Goal: Task Accomplishment & Management: Use online tool/utility

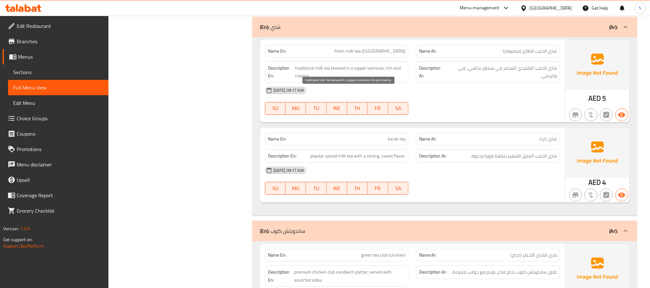
click at [374, 80] on span "traditional milk tea brewed in a copper samovar, rich and creamy." at bounding box center [350, 72] width 111 height 16
copy span "samovar"
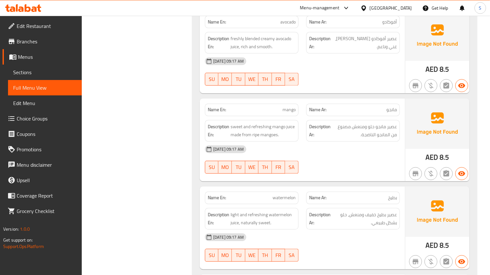
click at [355, 181] on div "Name En: mango Name Ar: مانجو Description En: sweet and refreshing mango juice …" at bounding box center [302, 139] width 205 height 83
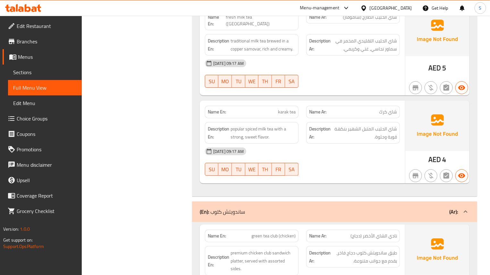
click at [335, 159] on div "[DATE] 09:17 AM" at bounding box center [302, 150] width 203 height 15
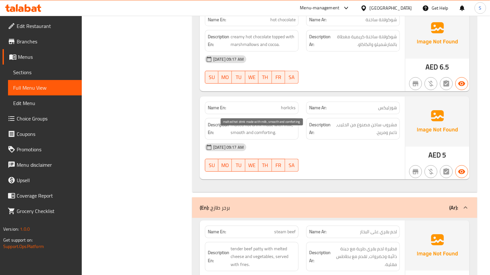
click at [239, 133] on span "malted hot drink made with milk, smooth and comforting." at bounding box center [263, 129] width 65 height 16
copy span "malted"
click at [238, 132] on span "malted hot drink made with milk, smooth and comforting." at bounding box center [263, 129] width 65 height 16
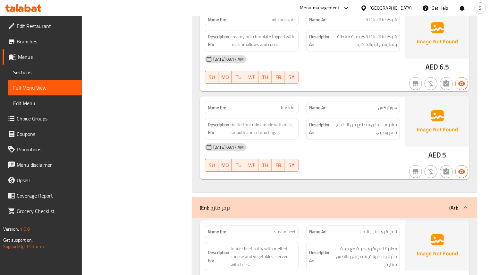
click at [346, 155] on div "[DATE] 09:17 AM" at bounding box center [302, 146] width 203 height 15
drag, startPoint x: 233, startPoint y: 82, endPoint x: 202, endPoint y: 17, distance: 72.0
click at [233, 82] on button "TU" at bounding box center [238, 77] width 13 height 13
click at [242, 132] on span "malted hot drink made with milk, smooth and comforting." at bounding box center [263, 129] width 65 height 16
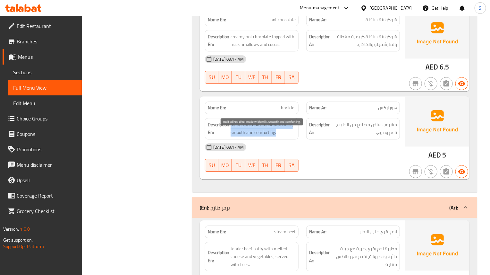
click at [242, 132] on span "malted hot drink made with milk, smooth and comforting." at bounding box center [263, 129] width 65 height 16
copy span "malted hot drink made with milk, smooth and comforting."
click at [239, 136] on span "malted hot drink made with milk, smooth and comforting." at bounding box center [263, 129] width 65 height 16
click at [282, 111] on span "horlicks" at bounding box center [288, 107] width 15 height 7
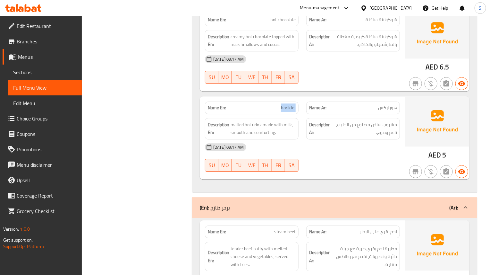
click at [282, 111] on span "horlicks" at bounding box center [288, 107] width 15 height 7
click at [240, 134] on span "malted hot drink made with milk, smooth and comforting." at bounding box center [263, 129] width 65 height 16
copy span "malted"
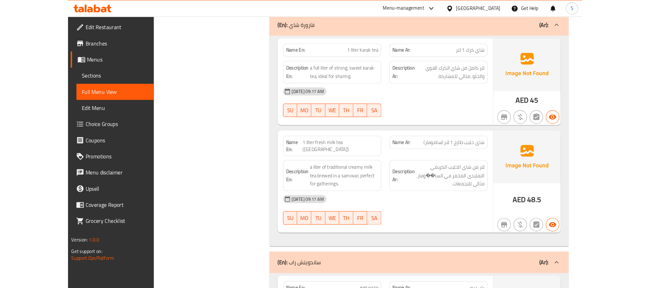
scroll to position [6710, 0]
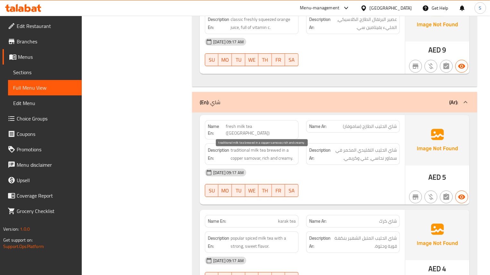
click at [255, 162] on span "traditional milk tea brewed in a copper samovar, rich and creamy." at bounding box center [263, 154] width 65 height 16
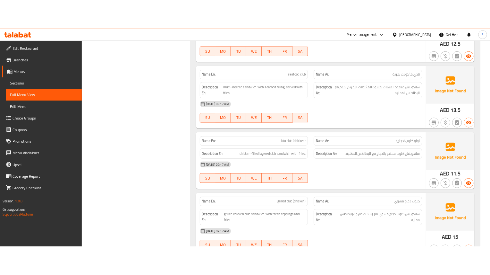
scroll to position [2503, 0]
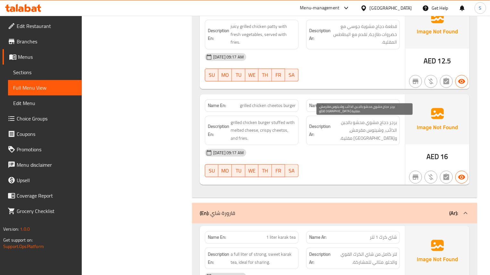
click at [348, 139] on span "برجر دجاج مشوي محشو بالجبن الذائب، وشيتوس مقرمش، وبطاطس مقلية." at bounding box center [364, 130] width 65 height 24
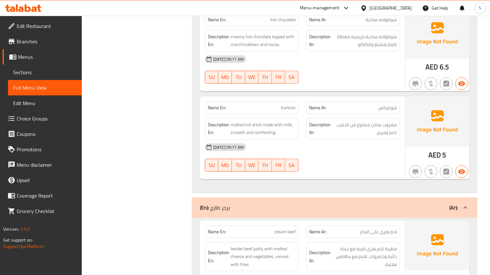
click at [286, 111] on span "horlicks" at bounding box center [288, 107] width 15 height 7
copy span "horlicks"
click at [296, 155] on div "[DATE] 09:17 AM" at bounding box center [302, 146] width 203 height 15
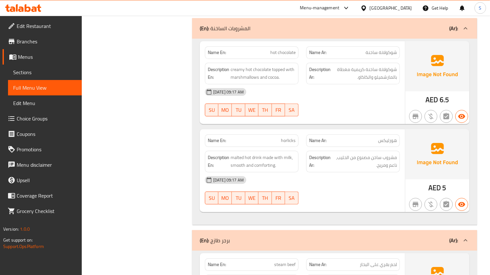
scroll to position [7486, 0]
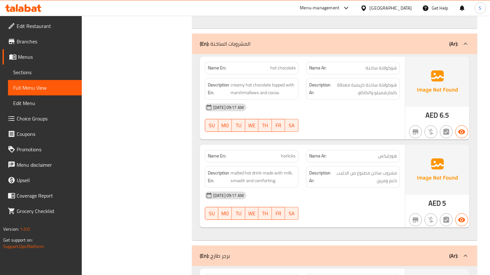
click at [245, 184] on span "malted hot drink made with milk, smooth and comforting." at bounding box center [263, 177] width 65 height 16
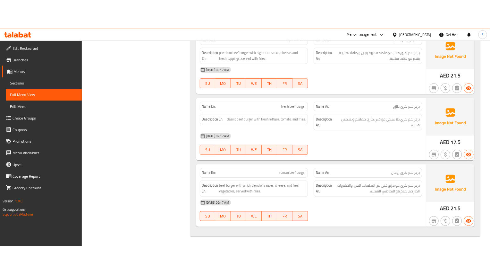
scroll to position [6966, 0]
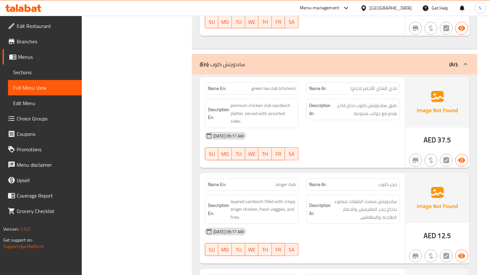
click at [312, 188] on strong "Name Ar:" at bounding box center [317, 184] width 17 height 7
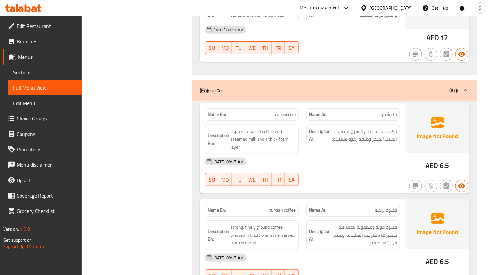
click at [317, 196] on div "Name En: cappuccino Name Ar: كابتشينو Description En: espresso-based coffee wit…" at bounding box center [334, 201] width 285 height 202
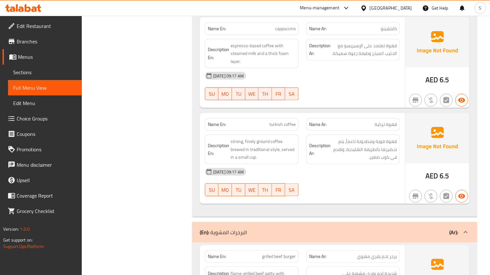
scroll to position [2172, 0]
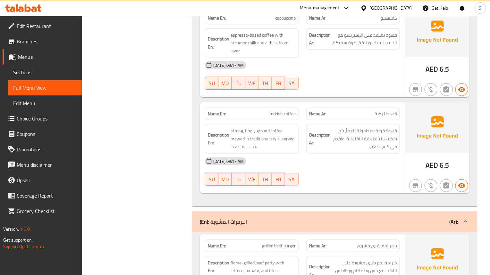
click at [348, 141] on span "قهوة قوية ومطحونة ناعماً، يتم تحضيرها بالطريقة التقليدية، وتقدم في كوب صغير." at bounding box center [364, 139] width 65 height 24
click at [237, 135] on span "strong, finely ground coffee brewed in traditional style, served in a small cup." at bounding box center [263, 139] width 65 height 24
copy span "brewed"
click at [349, 160] on div "[DATE] 09:17 AM" at bounding box center [302, 160] width 203 height 15
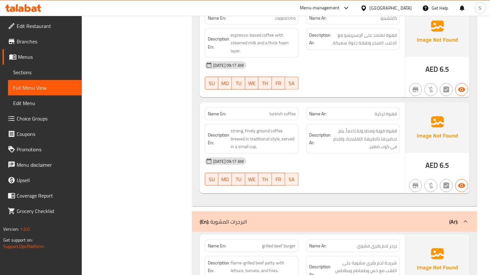
click at [287, 154] on div "[DATE] 09:17 AM" at bounding box center [302, 160] width 203 height 15
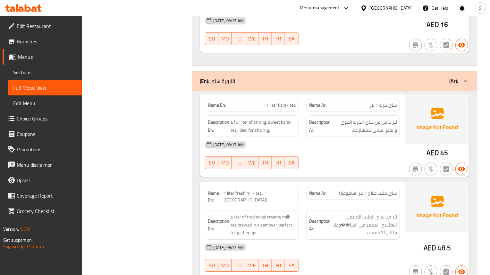
scroll to position [2652, 0]
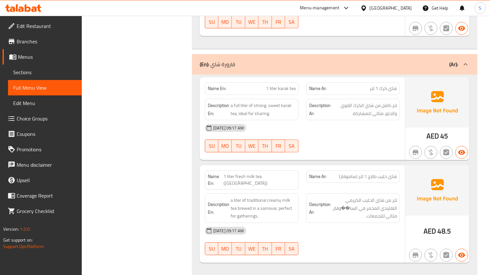
click at [313, 207] on strong "Description Ar:" at bounding box center [319, 208] width 21 height 16
click at [300, 205] on div "Description En: a liter of traditional creamy milk tea brewed in a samovar, per…" at bounding box center [251, 207] width 101 height 37
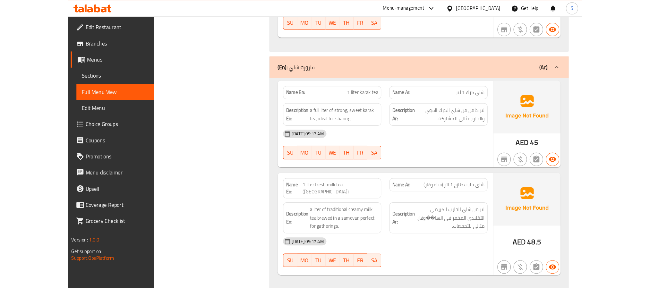
scroll to position [2700, 0]
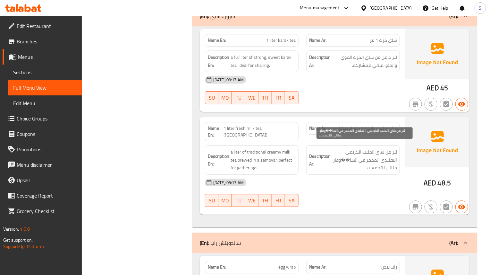
click at [341, 163] on span "لتر من شاي الحليب الكريمي التقليدي المخمر في السا��وفار، مثالي للتجمعات." at bounding box center [364, 160] width 65 height 24
click at [346, 155] on span "لتر من شاي الحليب الكريمي التقليدي المخمر في السا��وفار، مثالي للتجمعات." at bounding box center [364, 160] width 65 height 24
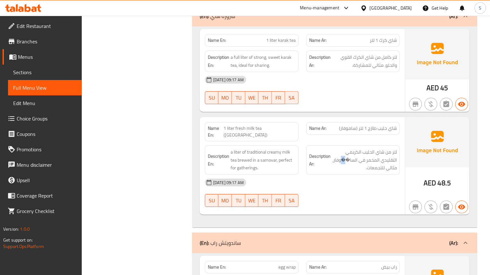
copy span "�"
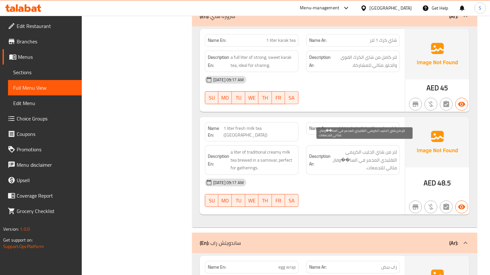
click at [358, 156] on span "لتر من شاي الحليب الكريمي التقليدي المخمر في السا��وفار، مثالي للتجمعات." at bounding box center [364, 160] width 65 height 24
drag, startPoint x: 358, startPoint y: 154, endPoint x: 334, endPoint y: 157, distance: 24.2
click at [334, 157] on span "لتر من شاي الحليب الكريمي التقليدي المخمر في السا��وفار، مثالي للتجمعات." at bounding box center [364, 160] width 65 height 24
copy span "السا��وفار"
click at [351, 152] on span "لتر من شاي الحليب الكريمي التقليدي المخمر في السا��وفار، مثالي للتجمعات." at bounding box center [364, 160] width 65 height 24
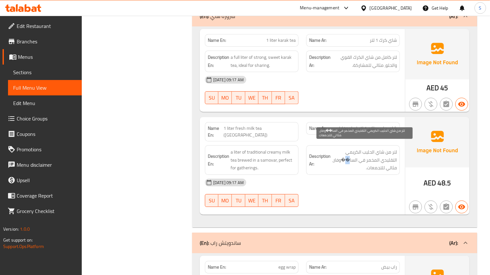
click at [351, 152] on span "لتر من شاي الحليب الكريمي التقليدي المخمر في السا��وفار، مثالي للتجمعات." at bounding box center [364, 160] width 65 height 24
click at [346, 148] on span "لتر من شاي الحليب الكريمي التقليدي المخمر في السا��وفار، مثالي للتجمعات." at bounding box center [364, 160] width 65 height 24
click at [347, 154] on span "لتر من شاي الحليب الكريمي التقليدي المخمر في السا��وفار، مثالي للتجمعات." at bounding box center [364, 160] width 65 height 24
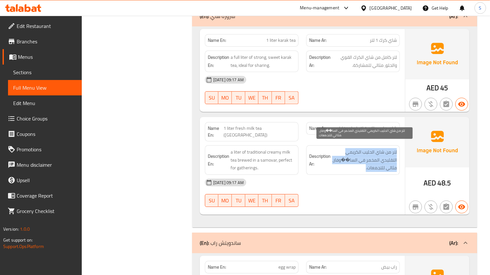
click at [347, 154] on span "لتر من شاي الحليب الكريمي التقليدي المخمر في السا��وفار، مثالي للتجمعات." at bounding box center [364, 160] width 65 height 24
click at [345, 156] on span "لتر من شاي الحليب الكريمي التقليدي المخمر في السا��وفار، مثالي للتجمعات." at bounding box center [364, 160] width 65 height 24
drag, startPoint x: 358, startPoint y: 153, endPoint x: 335, endPoint y: 156, distance: 23.2
click at [335, 156] on span "لتر من شاي الحليب الكريمي التقليدي المخمر في السا��وفار، مثالي للتجمعات." at bounding box center [364, 160] width 65 height 24
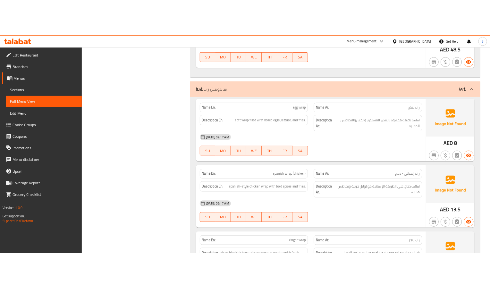
scroll to position [2652, 0]
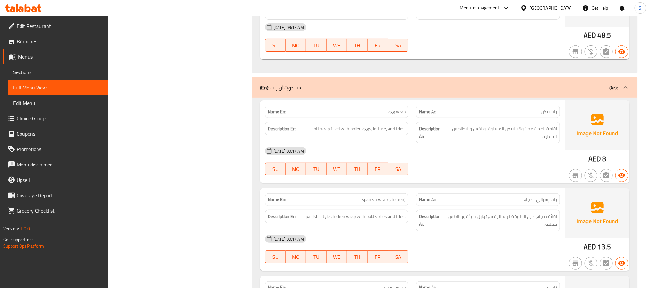
click at [507, 50] on div "04-09-2025 09:17 AM SU MO TU WE TH FR SA" at bounding box center [412, 38] width 303 height 36
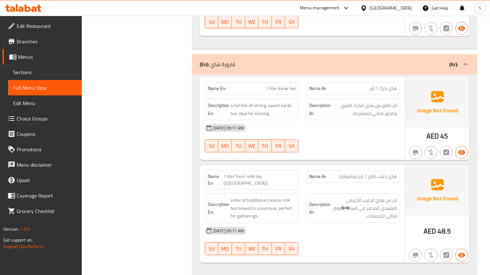
click at [265, 269] on div "Name En: 1 liter karak tea Name Ar: شاي كرك 1 لتر Description En: a full liter …" at bounding box center [334, 174] width 285 height 201
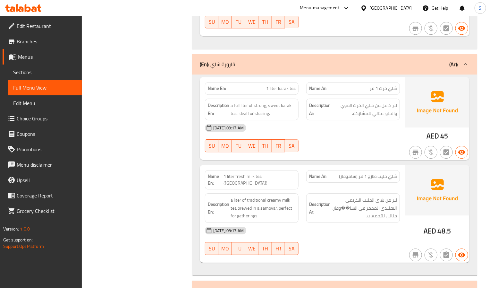
click at [259, 146] on button "TH" at bounding box center [265, 145] width 13 height 13
type button "4"
click at [265, 204] on span "a liter of traditional creamy milk tea brewed in a samovar, perfect for gatheri…" at bounding box center [263, 208] width 65 height 24
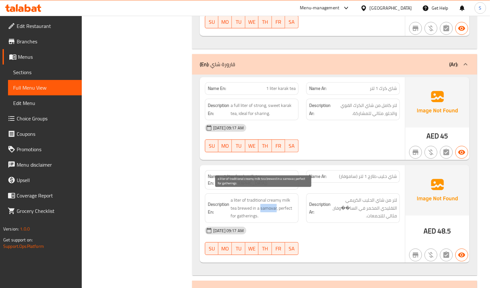
click at [265, 204] on span "a liter of traditional creamy milk tea brewed in a samovar, perfect for gatheri…" at bounding box center [263, 208] width 65 height 24
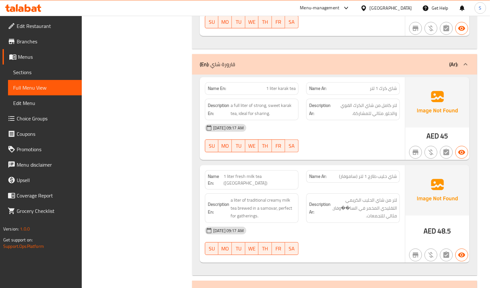
click at [257, 172] on div "Name En: 1 liter fresh milk tea (samovar)" at bounding box center [252, 179] width 94 height 19
drag, startPoint x: 245, startPoint y: 171, endPoint x: 237, endPoint y: 86, distance: 85.1
click at [245, 161] on div "Name En: 1 liter karak tea Name Ar: شاي كرك 1 لتر Description En: a full liter …" at bounding box center [334, 174] width 285 height 201
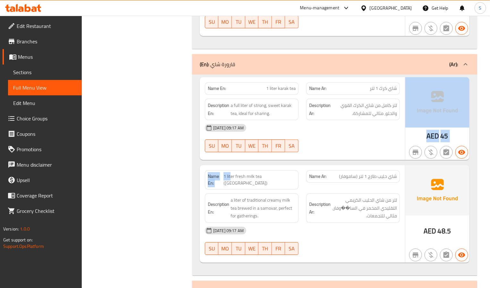
click at [219, 151] on button "MO" at bounding box center [224, 145] width 13 height 13
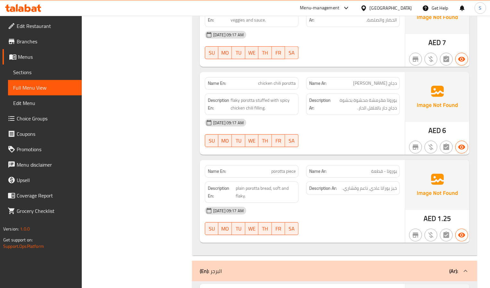
scroll to position [4692, 0]
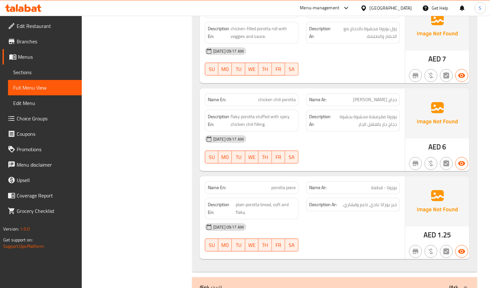
click at [313, 191] on strong "Name Ar:" at bounding box center [317, 187] width 17 height 7
click at [291, 103] on span "chicken chili porotta" at bounding box center [277, 99] width 38 height 7
click at [306, 161] on div "04-09-2025 09:17 AM SU MO TU WE TH FR SA" at bounding box center [302, 149] width 203 height 36
click at [288, 103] on span "chicken chili porotta" at bounding box center [277, 99] width 38 height 7
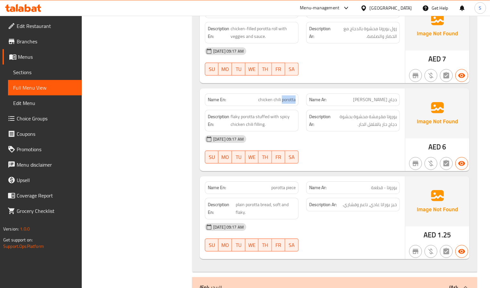
click at [288, 103] on span "chicken chili porotta" at bounding box center [277, 99] width 38 height 7
click at [363, 164] on div "04-09-2025 09:17 AM SU MO TU WE TH FR SA" at bounding box center [302, 149] width 203 height 36
click at [291, 103] on span "chicken chili porotta" at bounding box center [277, 99] width 38 height 7
click at [236, 123] on span "flaky porotta stuffed with spicy chicken chili filling." at bounding box center [263, 121] width 65 height 16
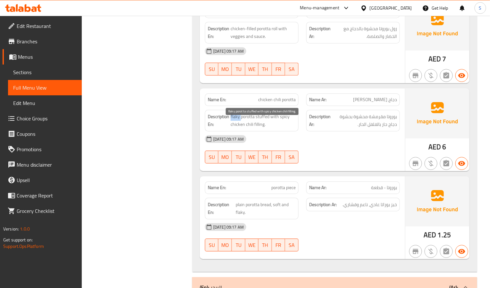
click at [236, 123] on span "flaky porotta stuffed with spicy chicken chili filling." at bounding box center [263, 121] width 65 height 16
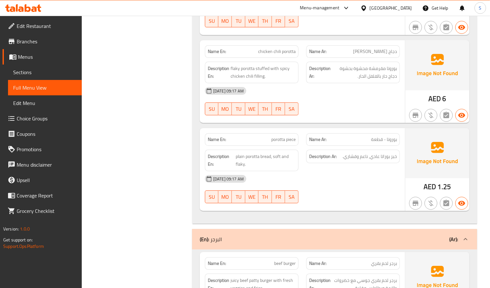
click at [264, 139] on div "Name En: porotta piece" at bounding box center [251, 139] width 101 height 20
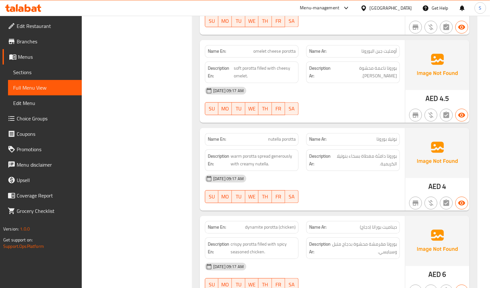
click at [297, 203] on button "SA" at bounding box center [291, 196] width 13 height 13
type button "6"
click at [267, 163] on span "warm porotta spread generously with creamy nutella." at bounding box center [263, 160] width 65 height 16
click at [303, 180] on div "[DATE] 09:17 AM" at bounding box center [302, 178] width 203 height 15
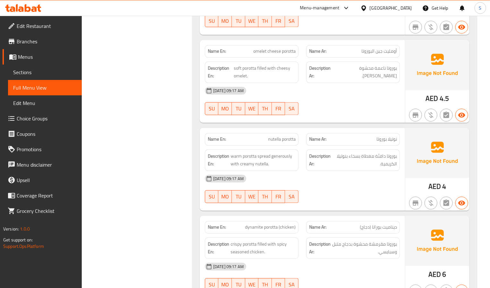
click at [281, 193] on div "SU MO TU WE TH FR SA" at bounding box center [251, 196] width 101 height 21
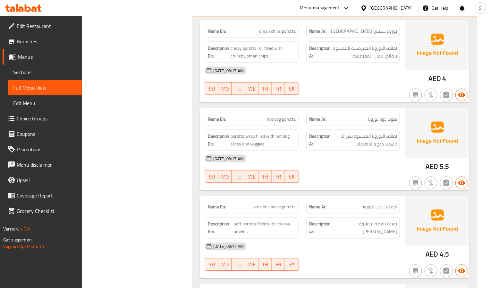
click at [320, 217] on div "Description Ar: بوروتا ناعمة محشوة بعجة الجبن." at bounding box center [353, 227] width 101 height 29
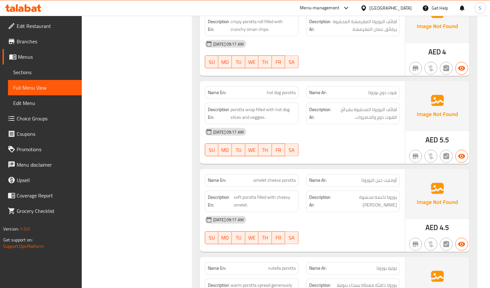
scroll to position [4281, 0]
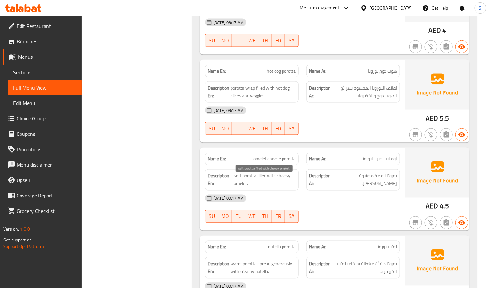
click at [242, 188] on span "soft porotta filled with cheesy omelet." at bounding box center [265, 180] width 62 height 16
click at [238, 206] on div "[DATE] 09:17 AM" at bounding box center [302, 198] width 203 height 15
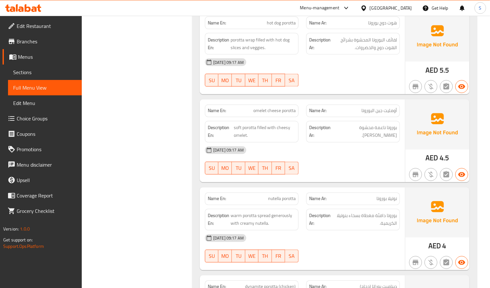
click at [305, 204] on div "Name Ar: نوتيلا بوروتا" at bounding box center [353, 199] width 101 height 20
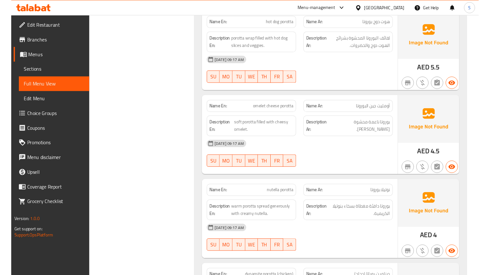
scroll to position [4587, 0]
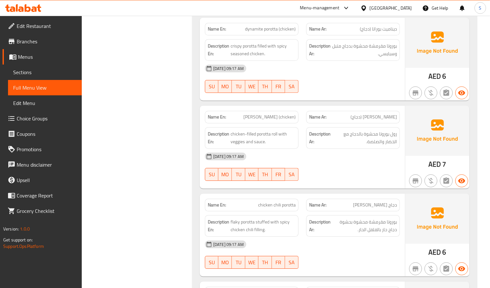
click at [303, 173] on div "04-09-2025 09:17 AM SU MO TU WE TH FR SA" at bounding box center [302, 167] width 203 height 36
click at [316, 201] on div "Name Ar: دجاج شيلي بوروتا" at bounding box center [353, 205] width 101 height 20
click at [278, 188] on div "Name En: francisco porotta (chicken) Name Ar: فرانسيسكو بوروتا (دجاج) Descripti…" at bounding box center [302, 147] width 205 height 83
click at [295, 130] on div "Description En: chicken-filled porotta roll with veggies and sauce." at bounding box center [251, 137] width 101 height 29
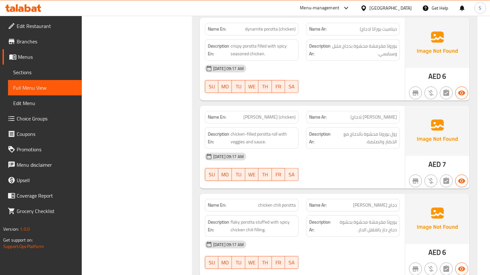
drag, startPoint x: 313, startPoint y: 133, endPoint x: 302, endPoint y: 154, distance: 24.0
click at [313, 133] on div "Description Ar: رول بوروتا محشوة بالدجاج مع الخضار والصلصة." at bounding box center [353, 137] width 94 height 21
drag, startPoint x: 267, startPoint y: 162, endPoint x: 267, endPoint y: 131, distance: 30.5
click at [267, 162] on div "[DATE] 09:17 AM" at bounding box center [302, 156] width 203 height 15
click at [273, 32] on span "dynamite porotta (chicken)" at bounding box center [270, 29] width 51 height 7
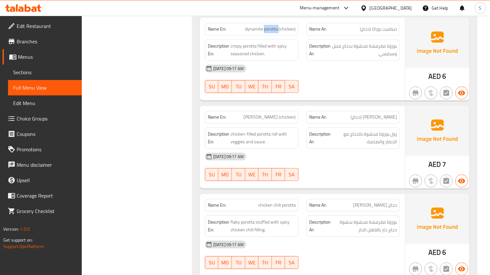
click at [273, 32] on span "dynamite porotta (chicken)" at bounding box center [270, 29] width 51 height 7
click at [327, 160] on div "[DATE] 09:17 AM" at bounding box center [302, 156] width 203 height 15
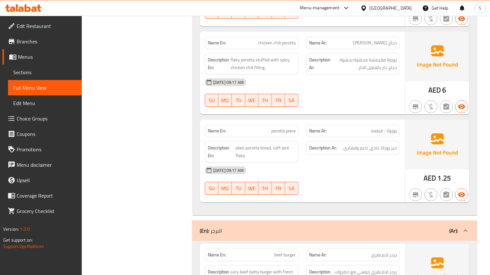
click at [327, 186] on div "04-09-2025 09:17 AM SU MO TU WE TH FR SA" at bounding box center [302, 180] width 203 height 36
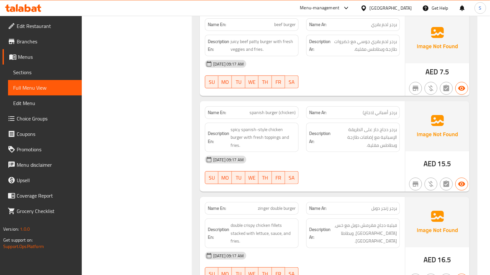
scroll to position [5147, 0]
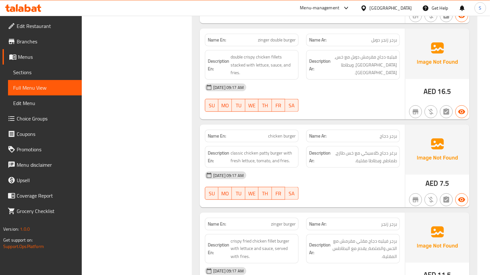
click at [252, 203] on div "SU MO TU WE TH FR SA" at bounding box center [251, 193] width 101 height 21
click at [262, 156] on span "classic chicken patty burger with fresh lettuce, tomato, and fries." at bounding box center [263, 157] width 65 height 16
click at [279, 138] on span "chicken burger" at bounding box center [282, 135] width 28 height 7
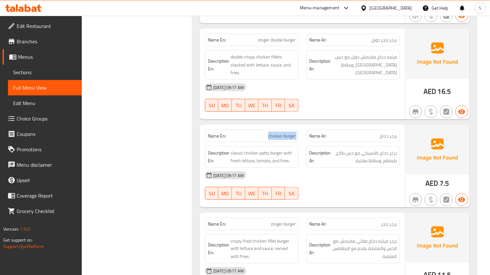
click at [279, 138] on span "chicken burger" at bounding box center [282, 135] width 28 height 7
click at [338, 213] on div "Name En: beef burger Name Ar: برجر لحم بقري Description En: juicy beef patty bu…" at bounding box center [334, 126] width 285 height 569
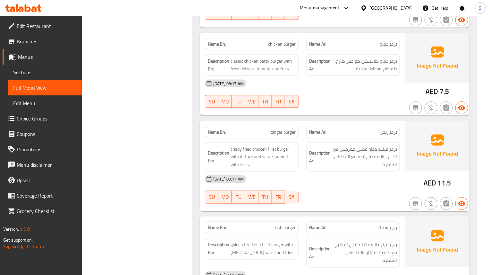
scroll to position [5243, 0]
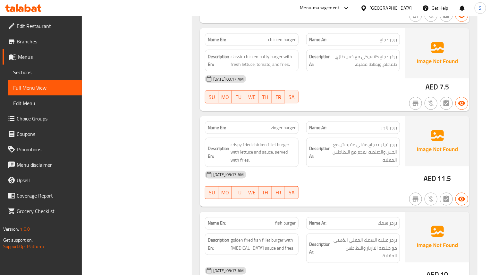
drag, startPoint x: 332, startPoint y: 205, endPoint x: 326, endPoint y: 210, distance: 8.3
click at [332, 203] on div at bounding box center [353, 199] width 101 height 8
drag, startPoint x: 238, startPoint y: 172, endPoint x: 233, endPoint y: 175, distance: 5.3
click at [238, 172] on div "[DATE] 09:17 AM" at bounding box center [302, 174] width 203 height 15
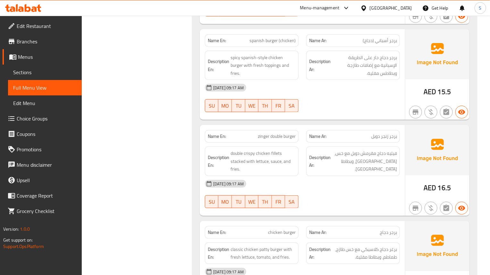
type button "5"
drag, startPoint x: 278, startPoint y: 198, endPoint x: 280, endPoint y: 208, distance: 9.9
click at [278, 198] on span "FR" at bounding box center [279, 201] width 8 height 9
click at [306, 186] on div "[DATE] 09:17 AM" at bounding box center [302, 183] width 203 height 15
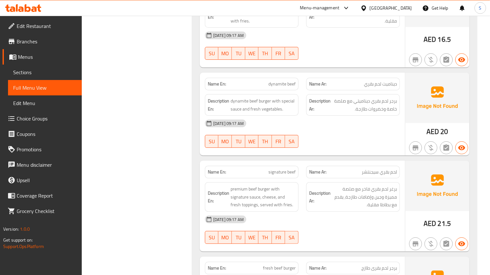
scroll to position [7799, 0]
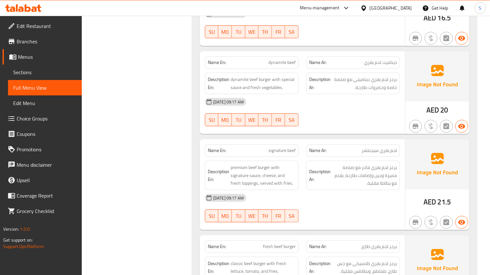
click at [232, 201] on span "[DATE] 09:17 AM" at bounding box center [229, 198] width 36 height 6
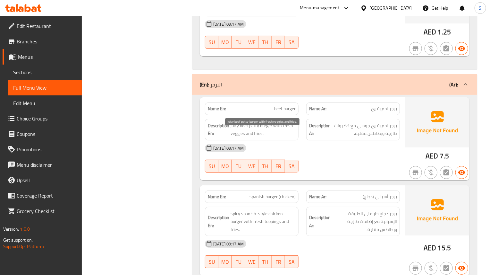
click at [256, 133] on span "juicy beef patty burger with fresh veggies and fries." at bounding box center [263, 130] width 65 height 16
